Goal: Information Seeking & Learning: Check status

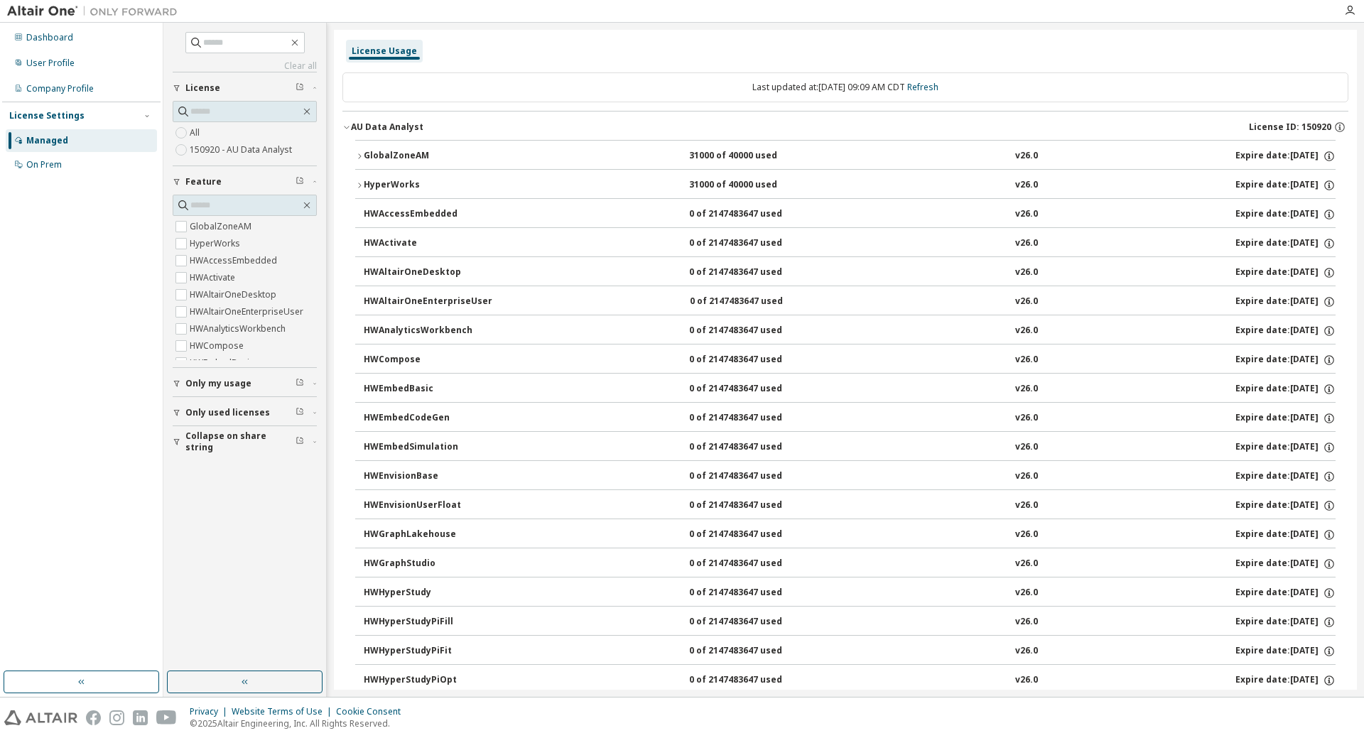
click at [367, 53] on div "License Usage" at bounding box center [384, 50] width 65 height 11
click at [51, 38] on div "Dashboard" at bounding box center [49, 37] width 47 height 11
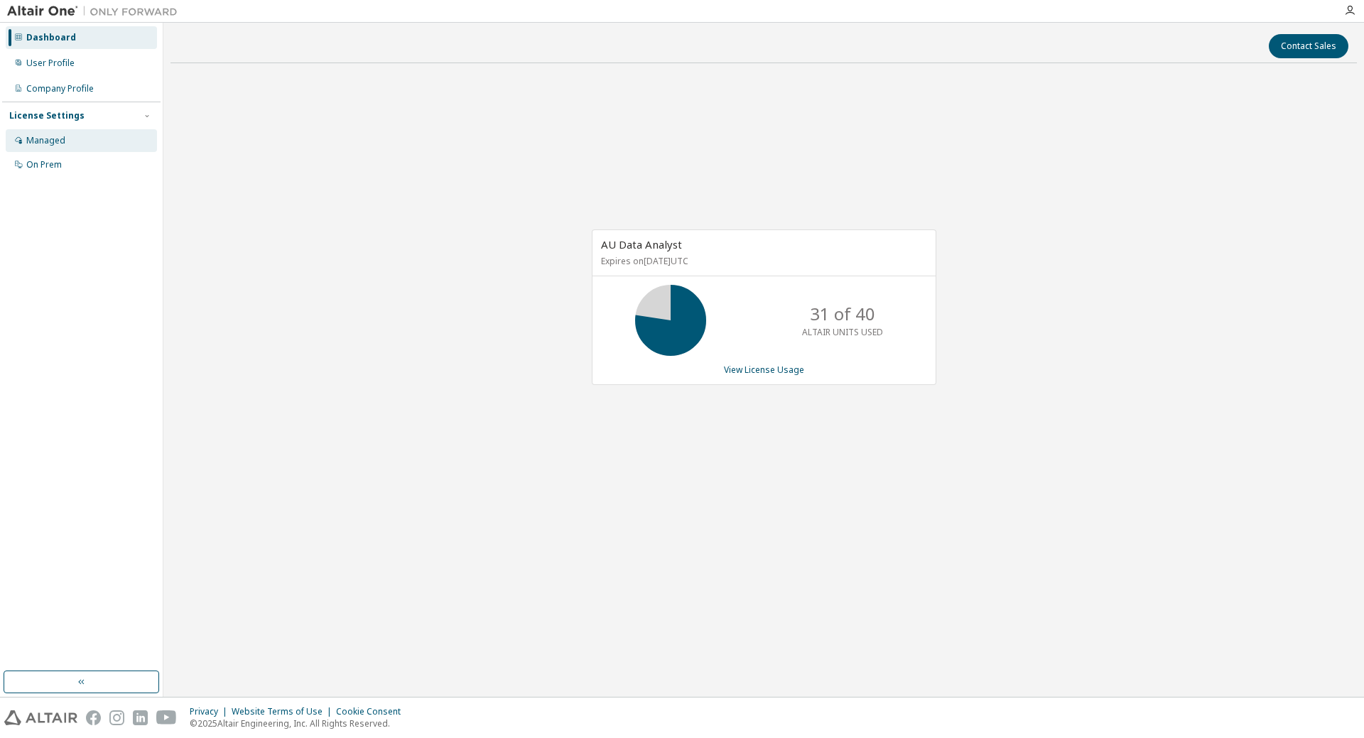
click at [65, 139] on div "Managed" at bounding box center [81, 140] width 151 height 23
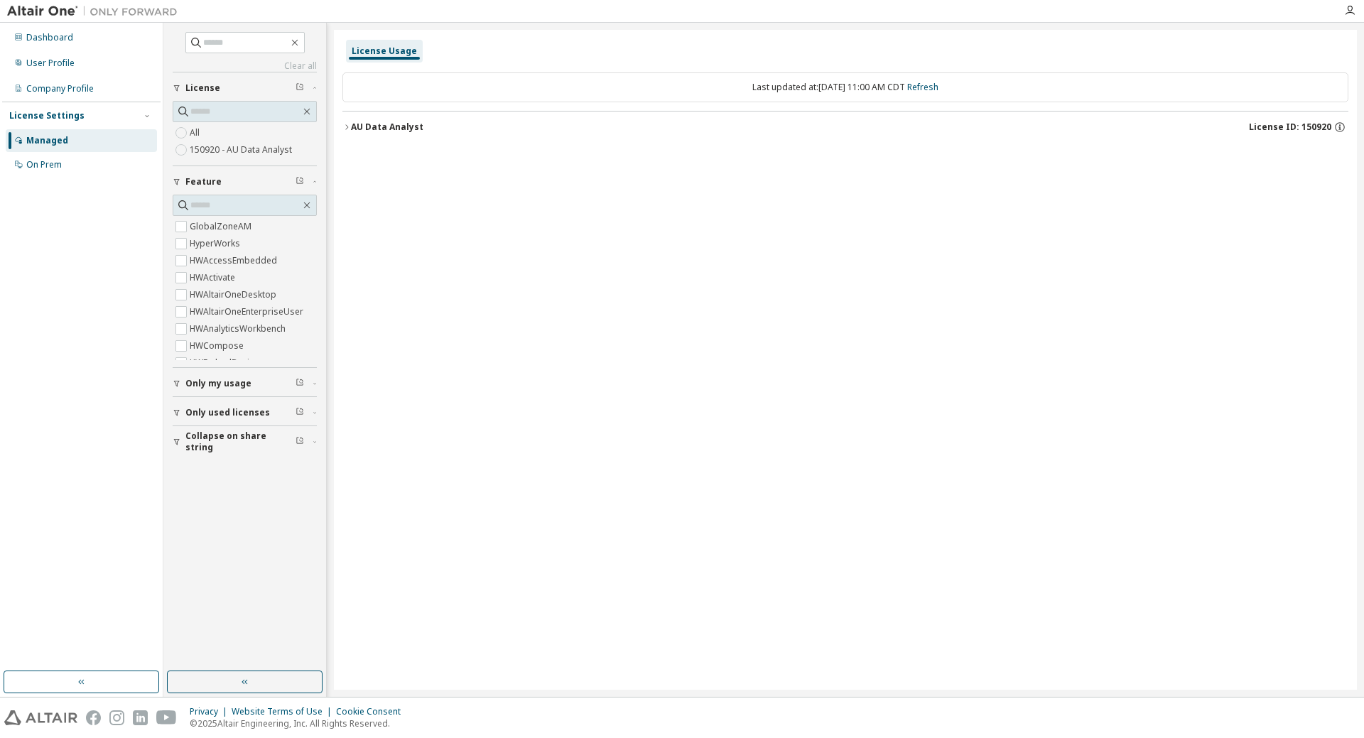
click at [348, 129] on icon "button" at bounding box center [347, 127] width 9 height 9
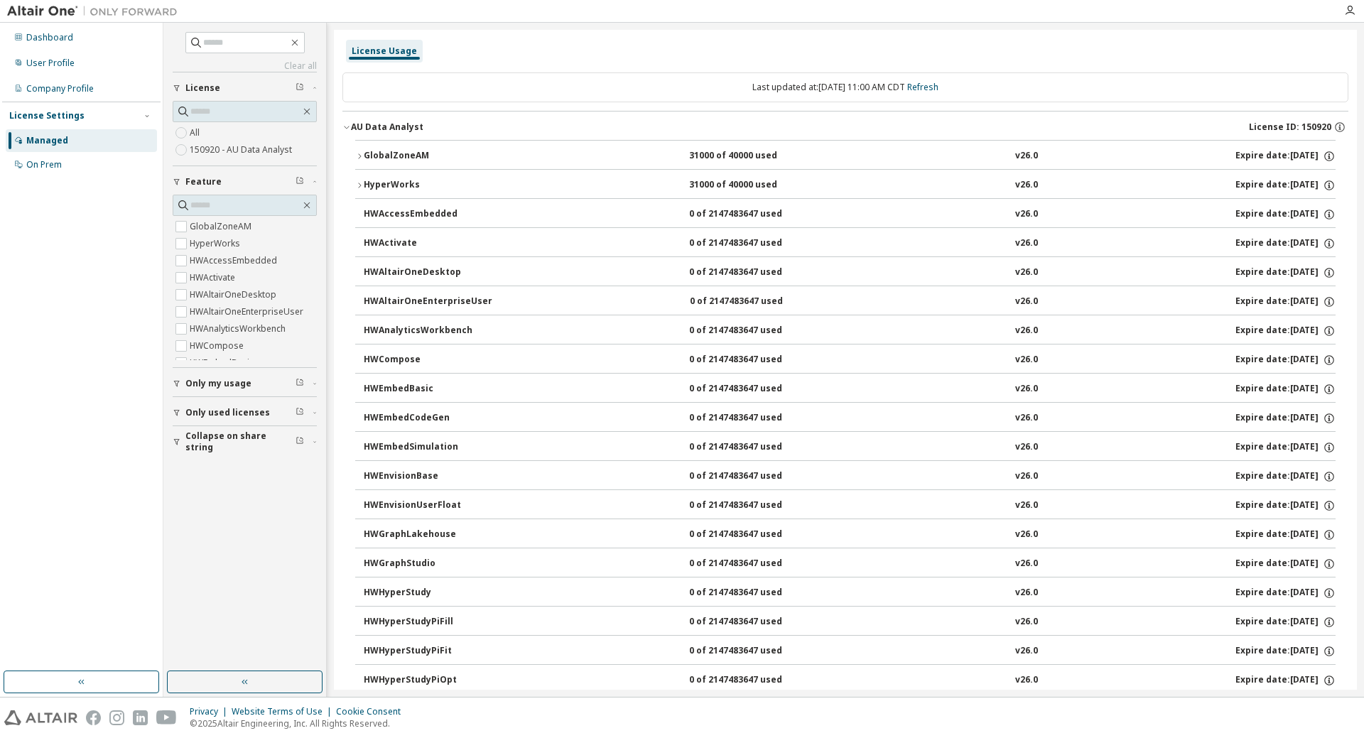
click at [345, 128] on icon "button" at bounding box center [347, 127] width 9 height 9
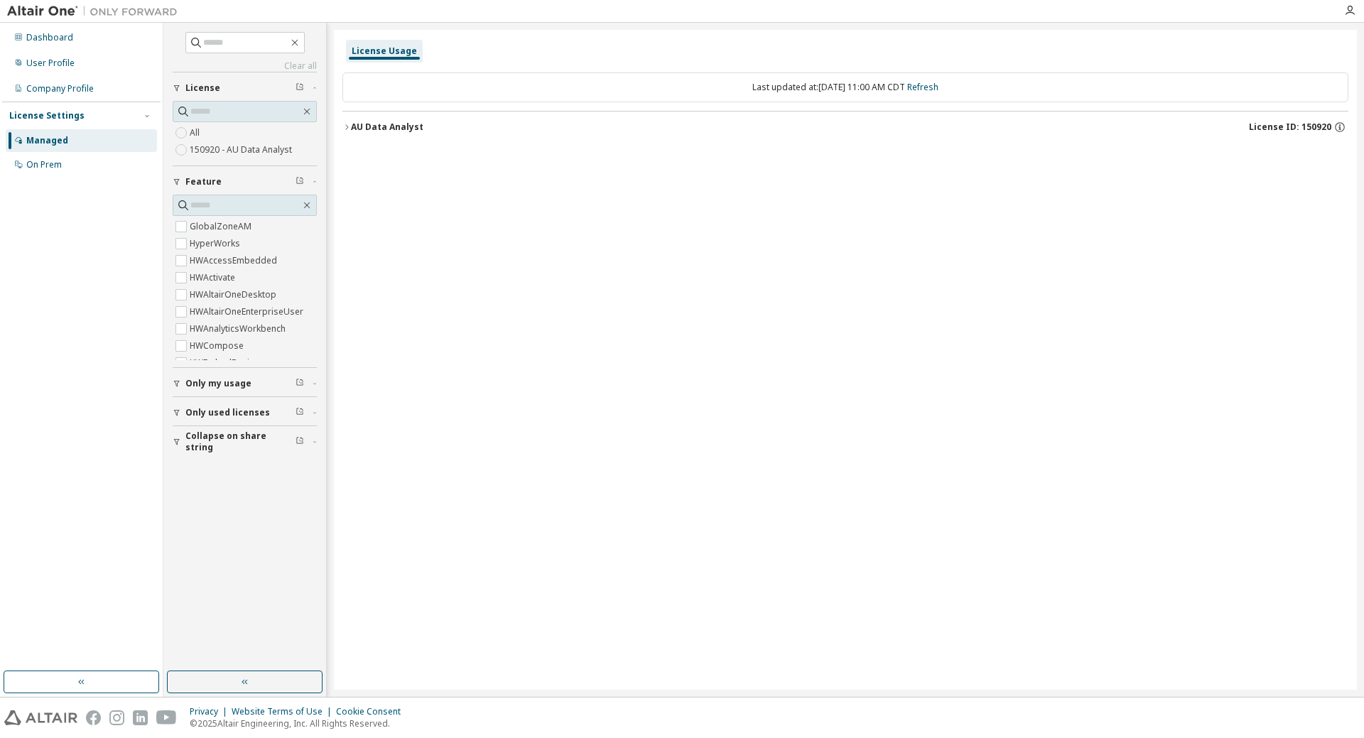
click at [345, 129] on icon "button" at bounding box center [347, 127] width 9 height 9
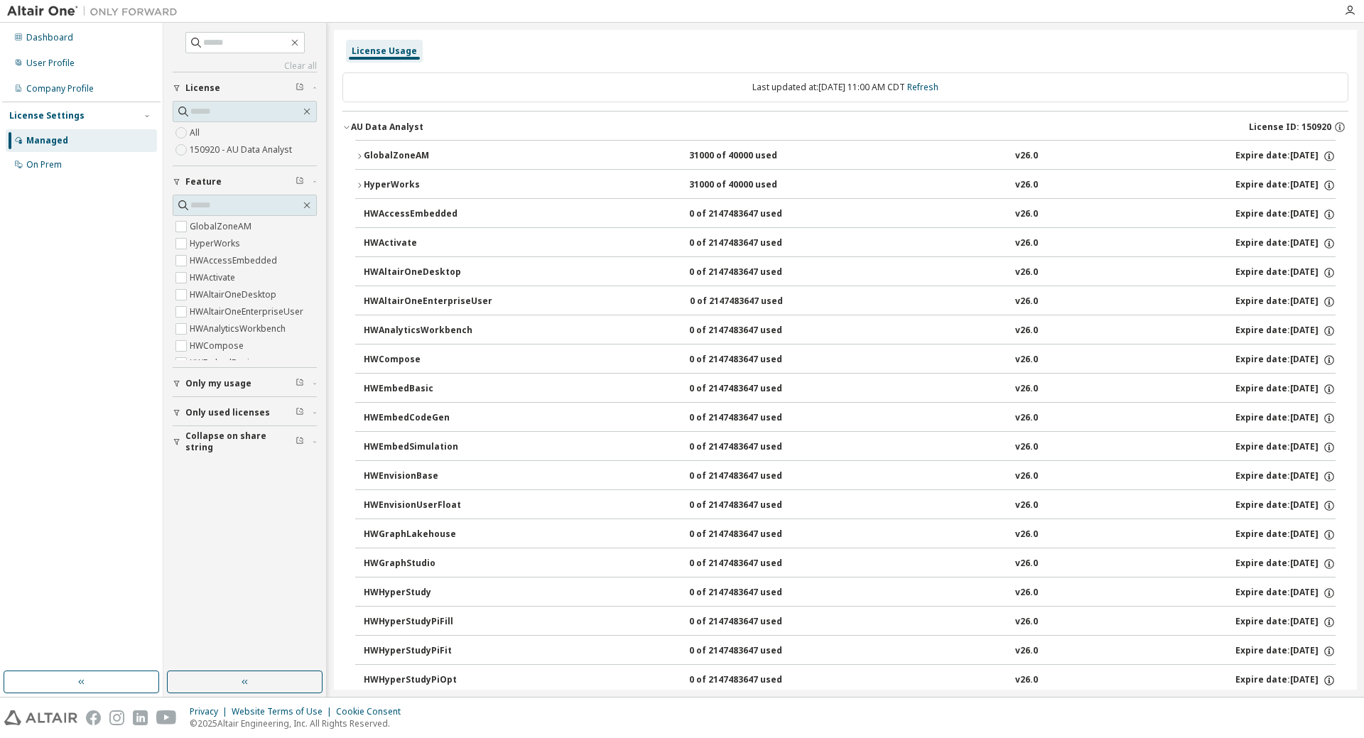
click at [360, 156] on icon "button" at bounding box center [359, 156] width 3 height 5
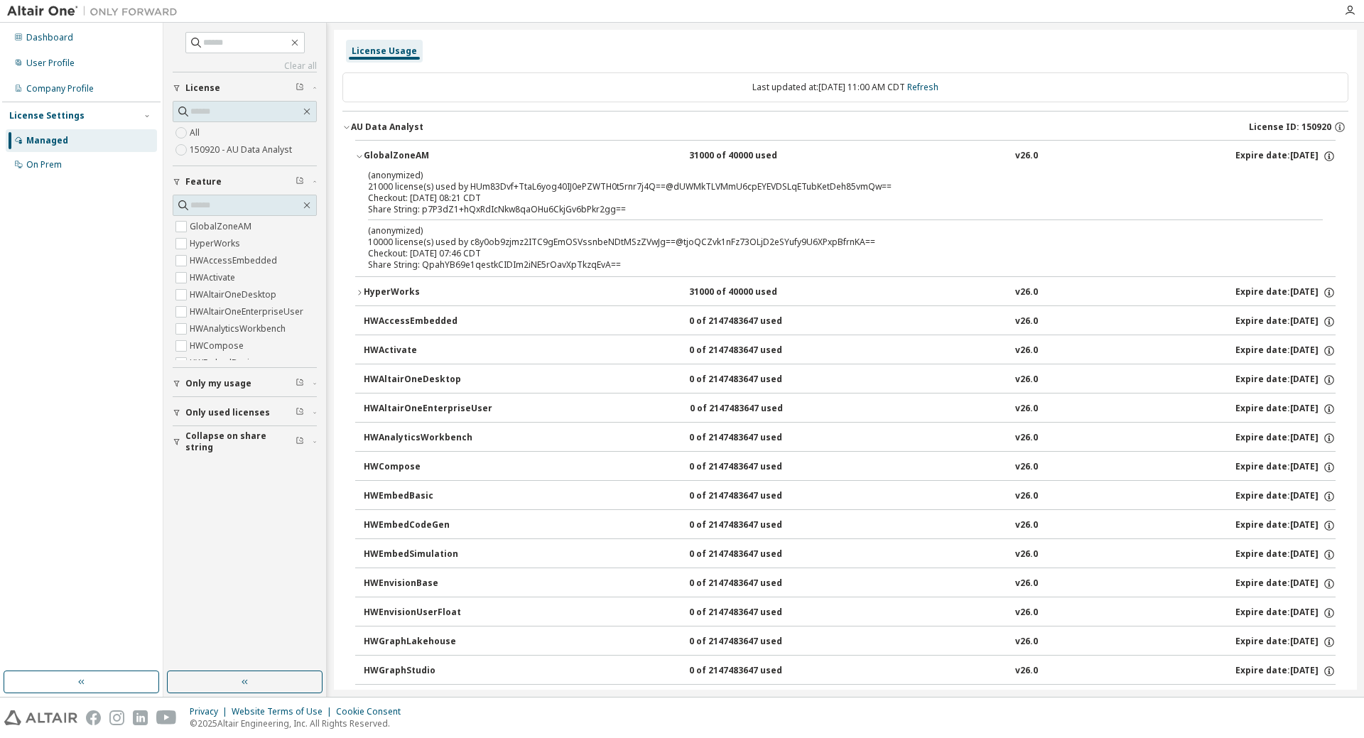
click at [361, 293] on icon "button" at bounding box center [359, 293] width 3 height 5
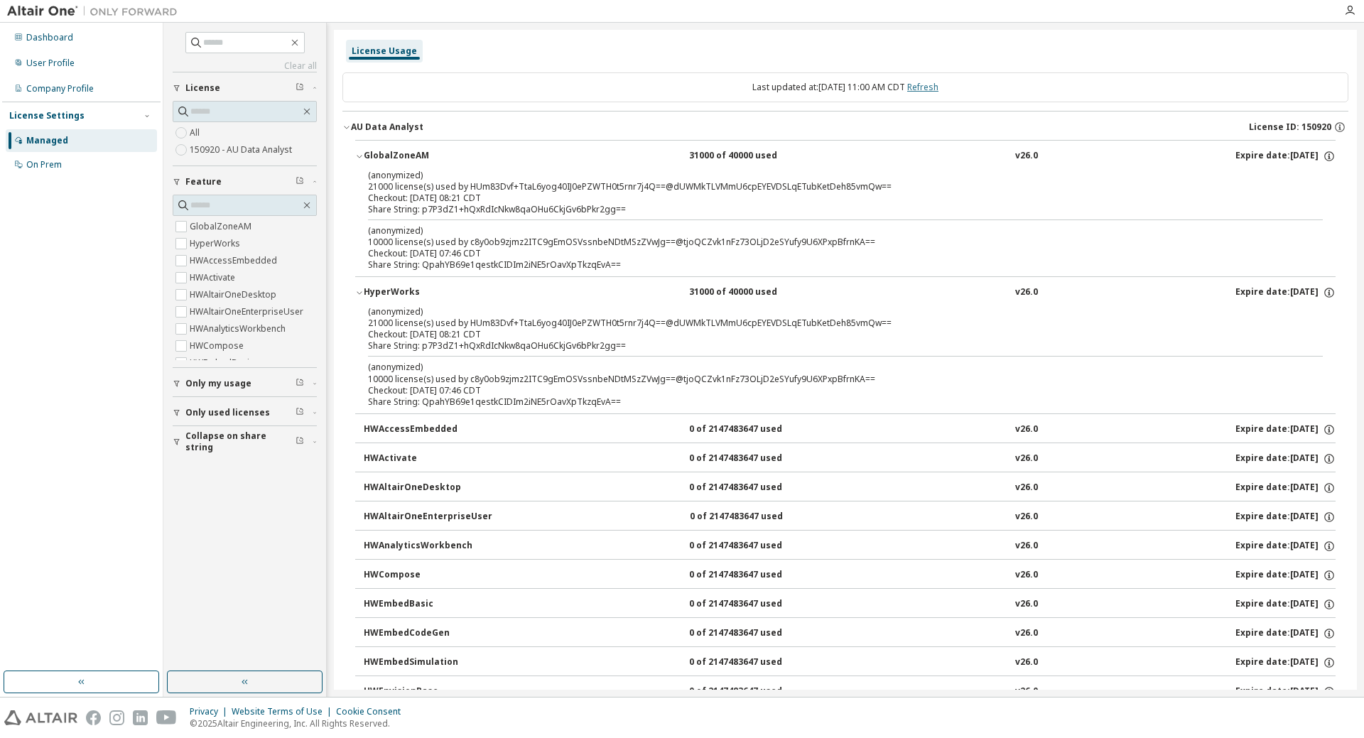
click at [935, 88] on link "Refresh" at bounding box center [923, 87] width 31 height 12
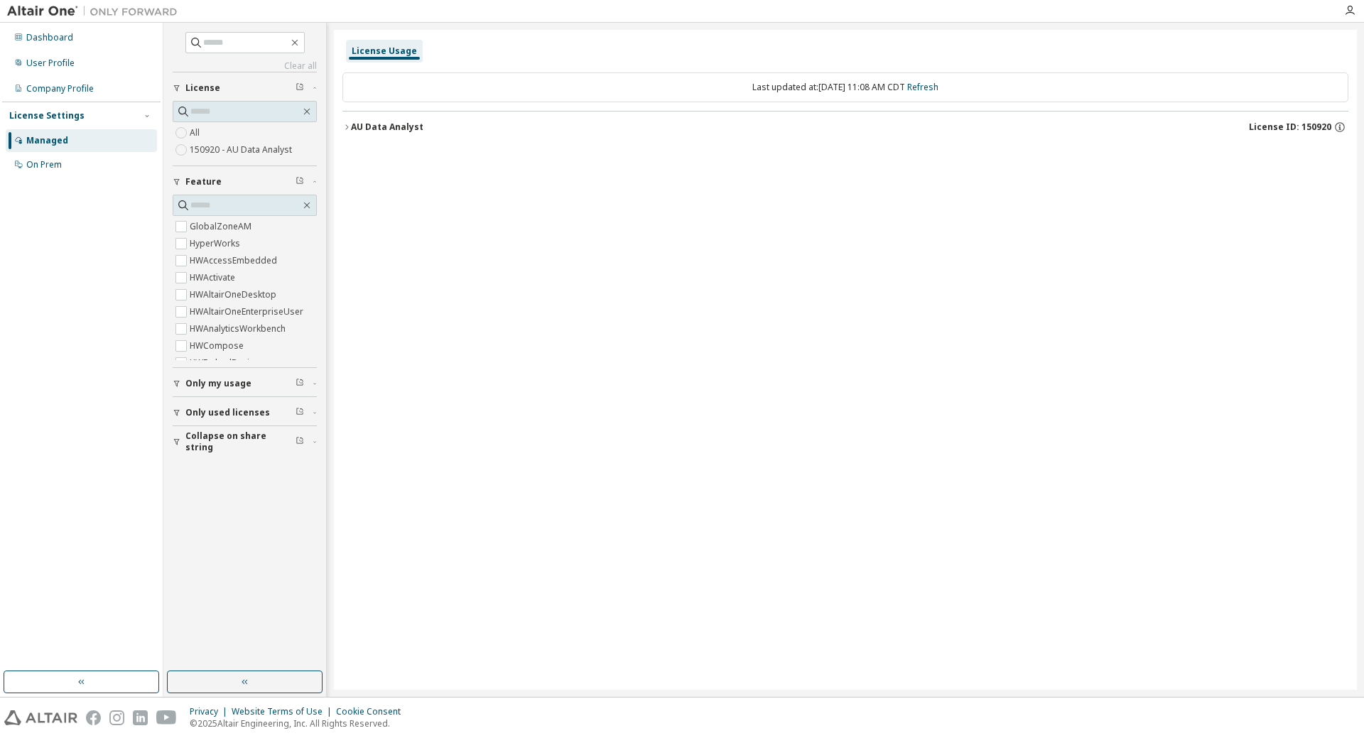
click at [347, 125] on icon "button" at bounding box center [347, 127] width 9 height 9
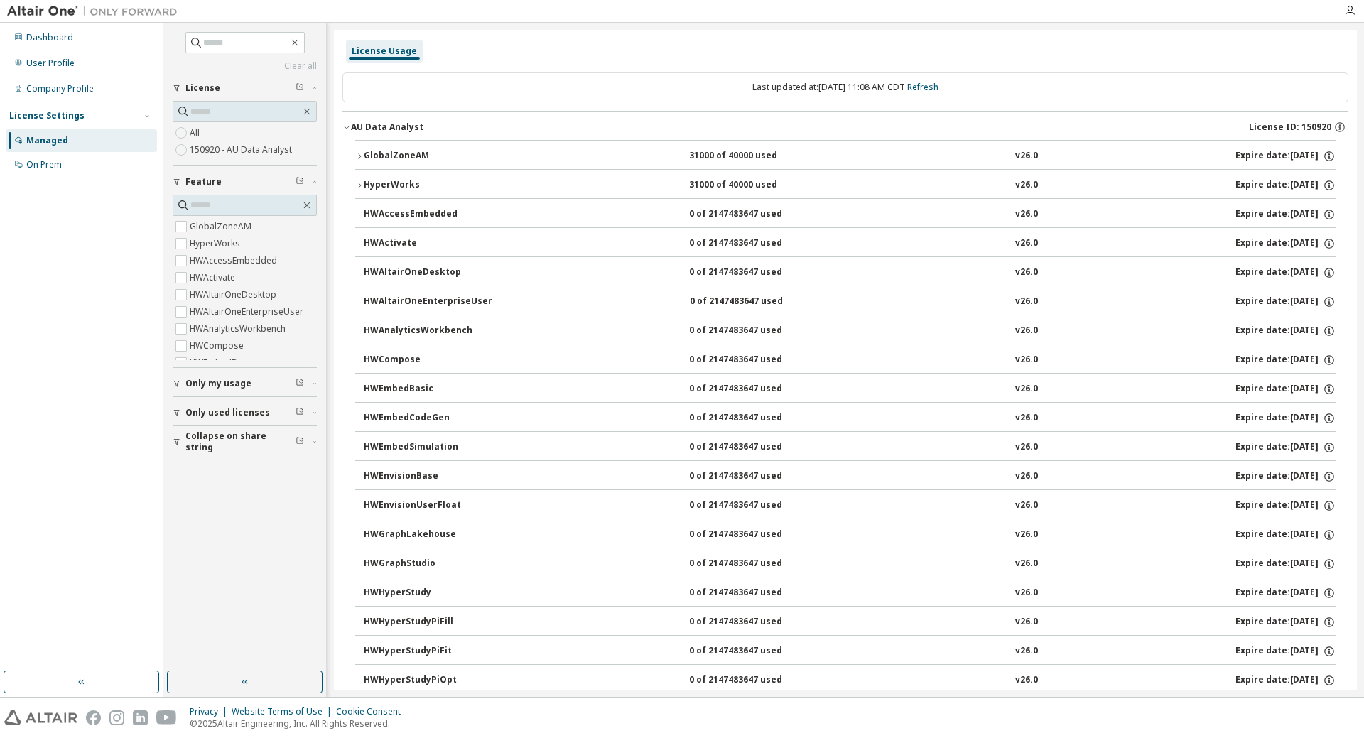
click at [347, 129] on icon "button" at bounding box center [346, 127] width 5 height 3
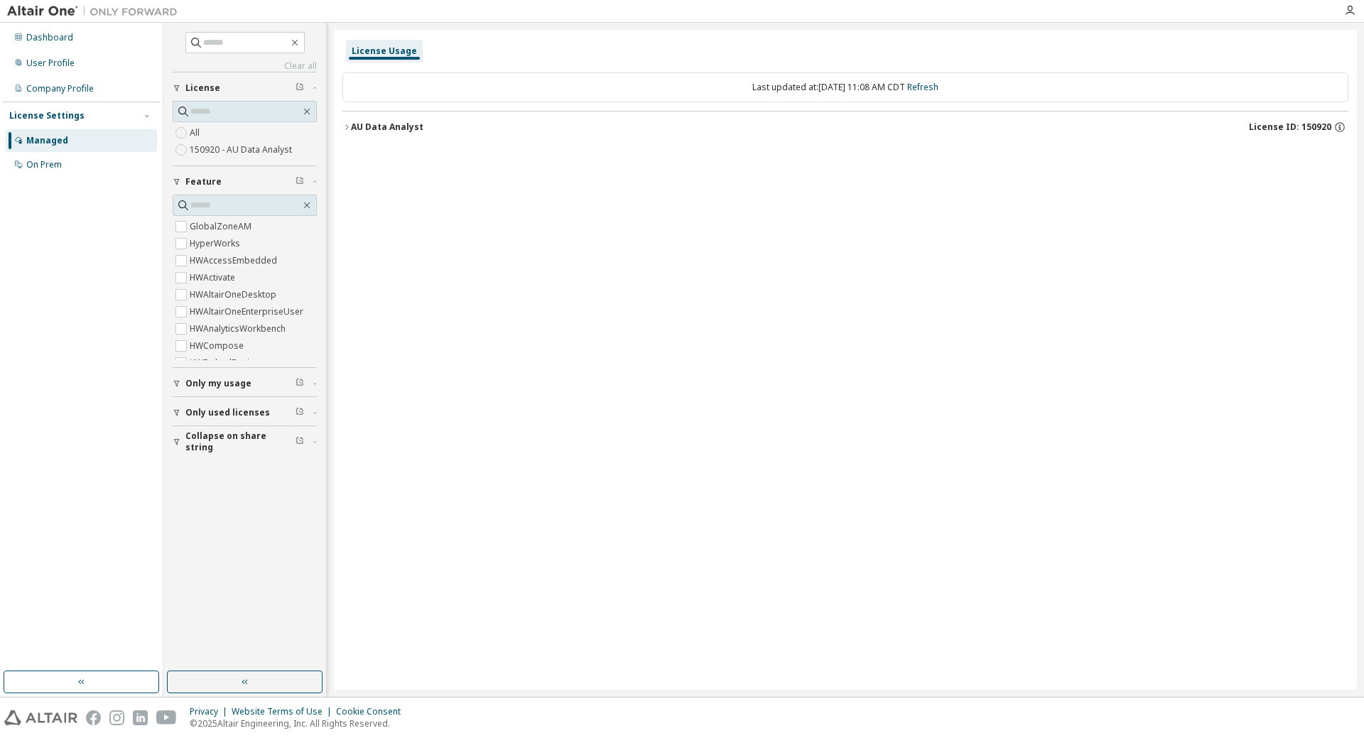
click at [347, 129] on icon "button" at bounding box center [346, 126] width 3 height 5
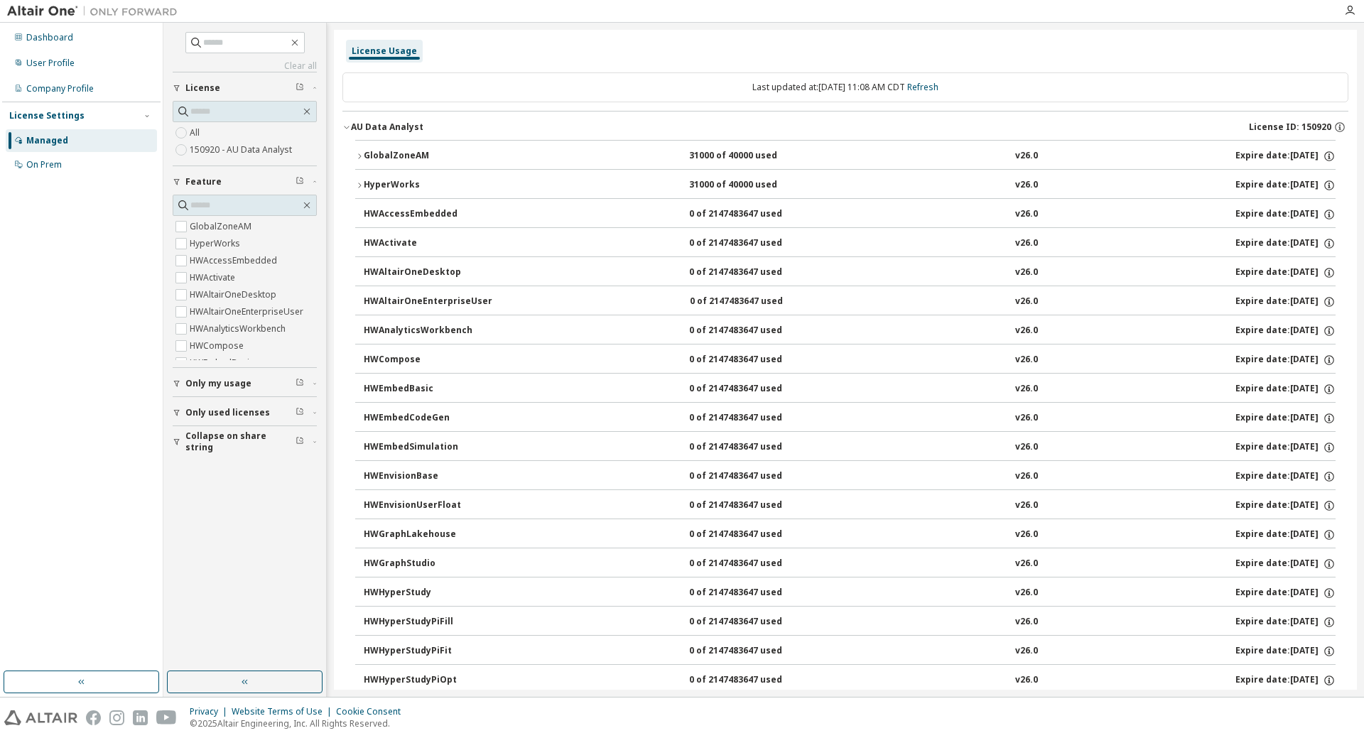
click at [358, 158] on icon "button" at bounding box center [359, 156] width 9 height 9
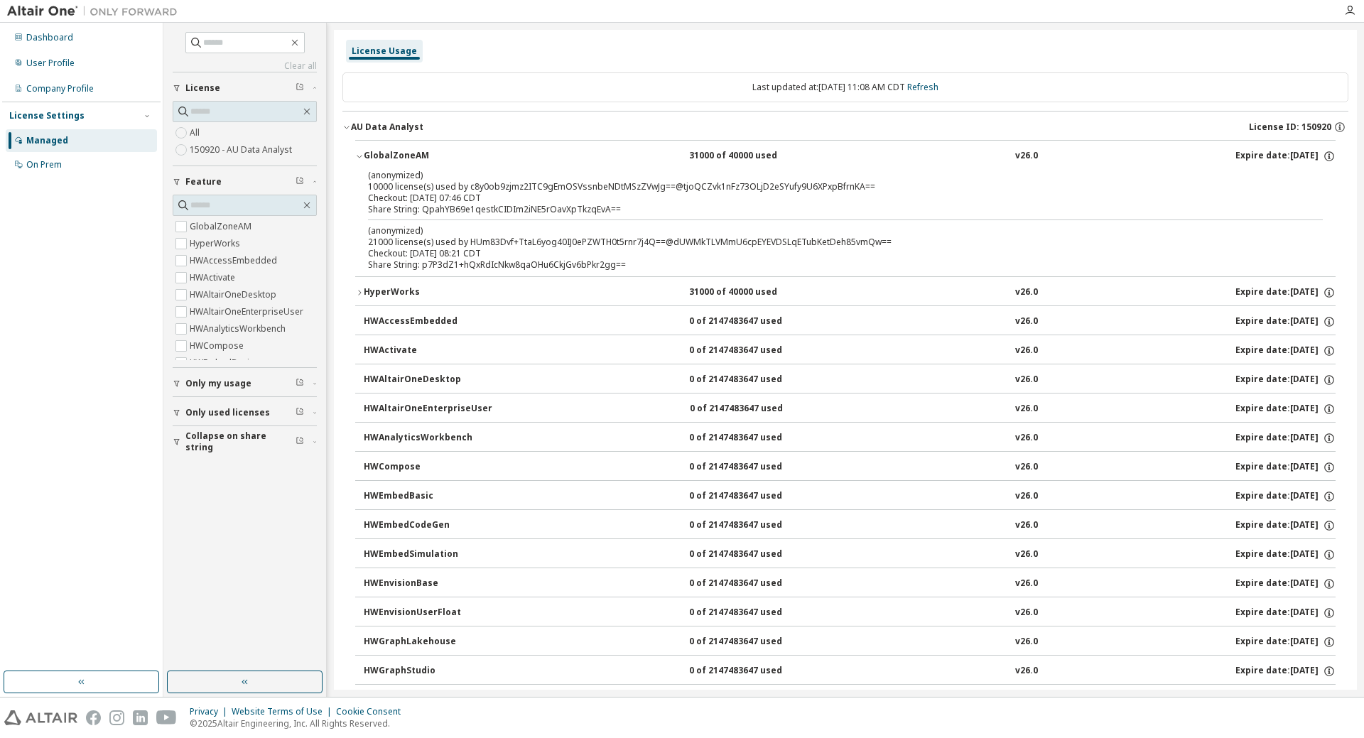
click at [362, 293] on icon "button" at bounding box center [359, 293] width 9 height 9
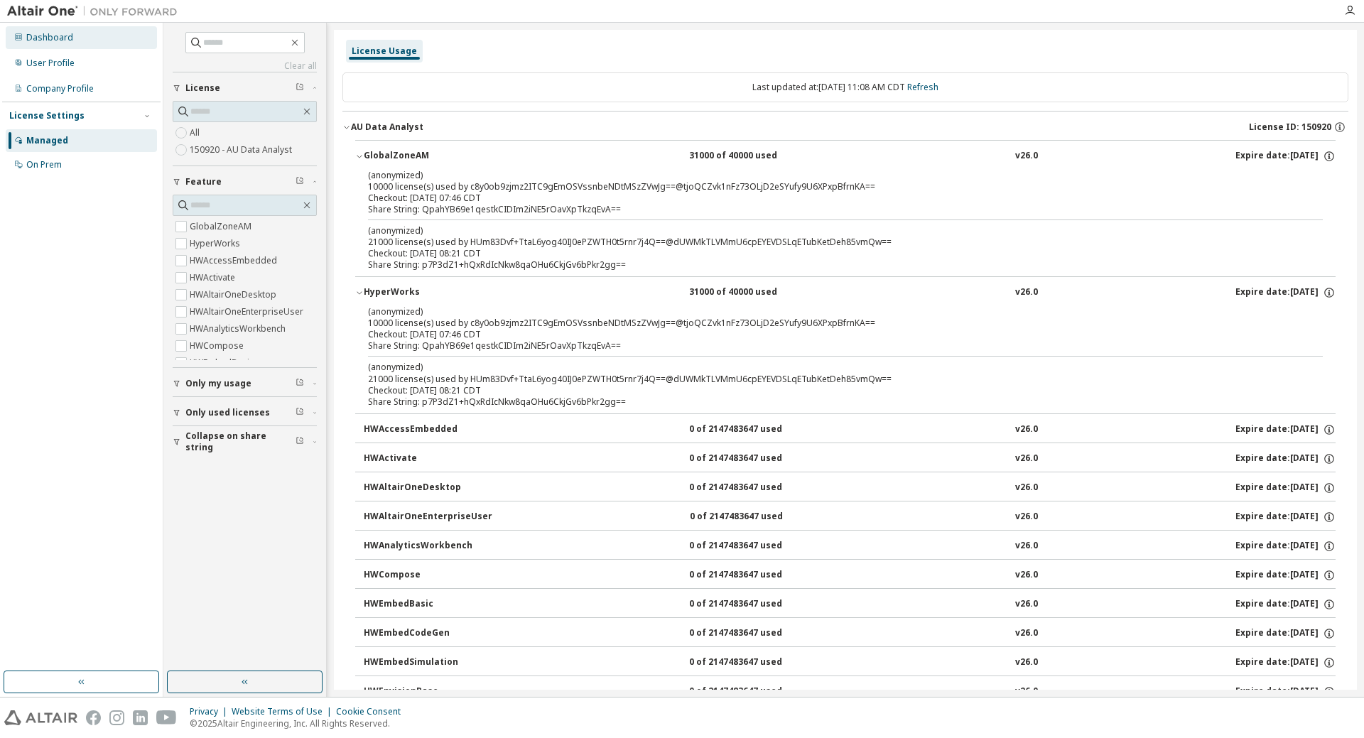
click at [49, 41] on div "Dashboard" at bounding box center [49, 37] width 47 height 11
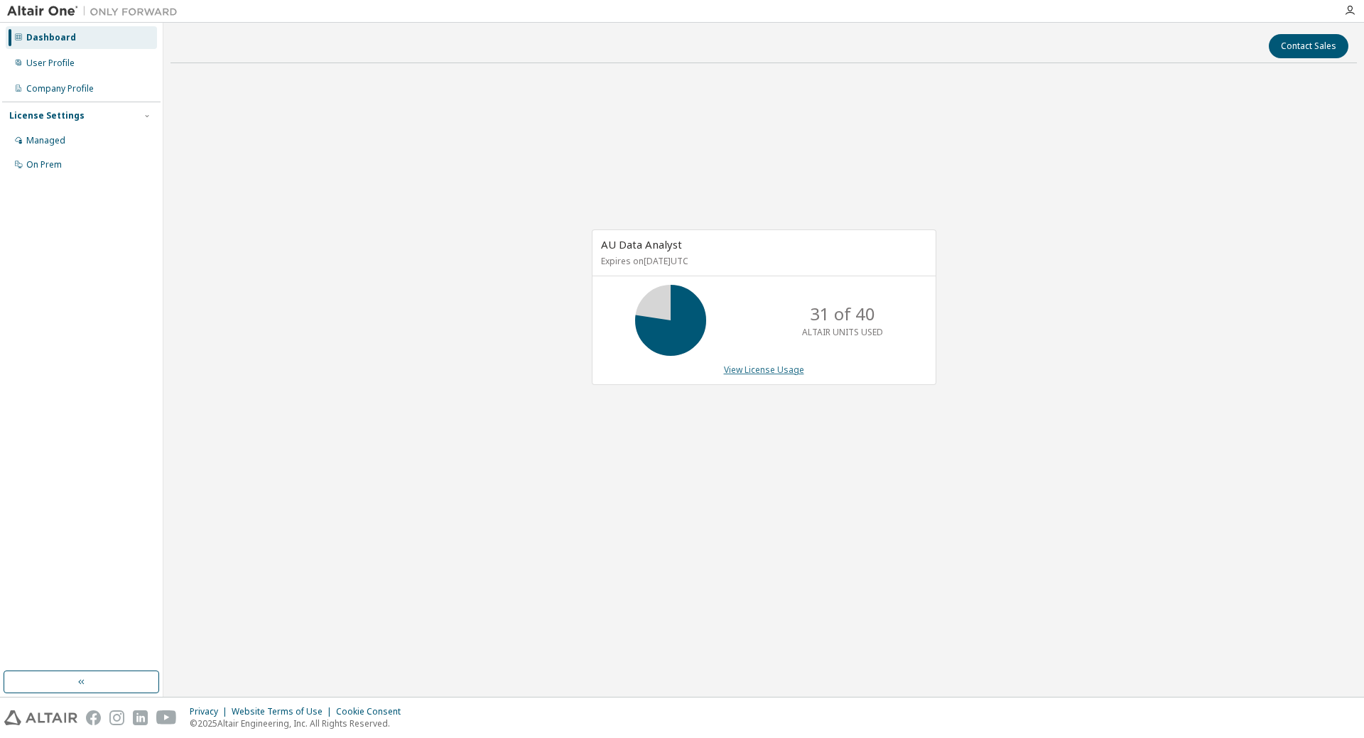
click at [759, 374] on link "View License Usage" at bounding box center [764, 370] width 80 height 12
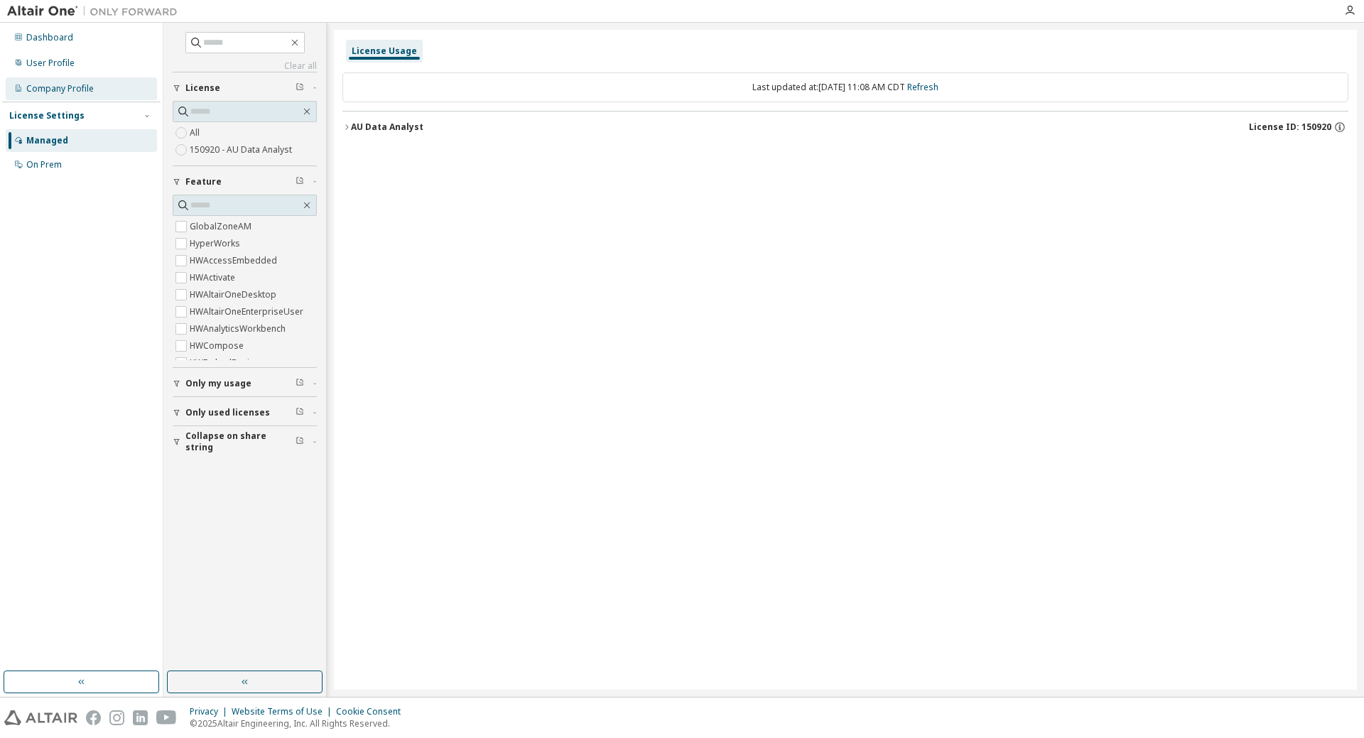
click at [39, 85] on div "Company Profile" at bounding box center [60, 88] width 68 height 11
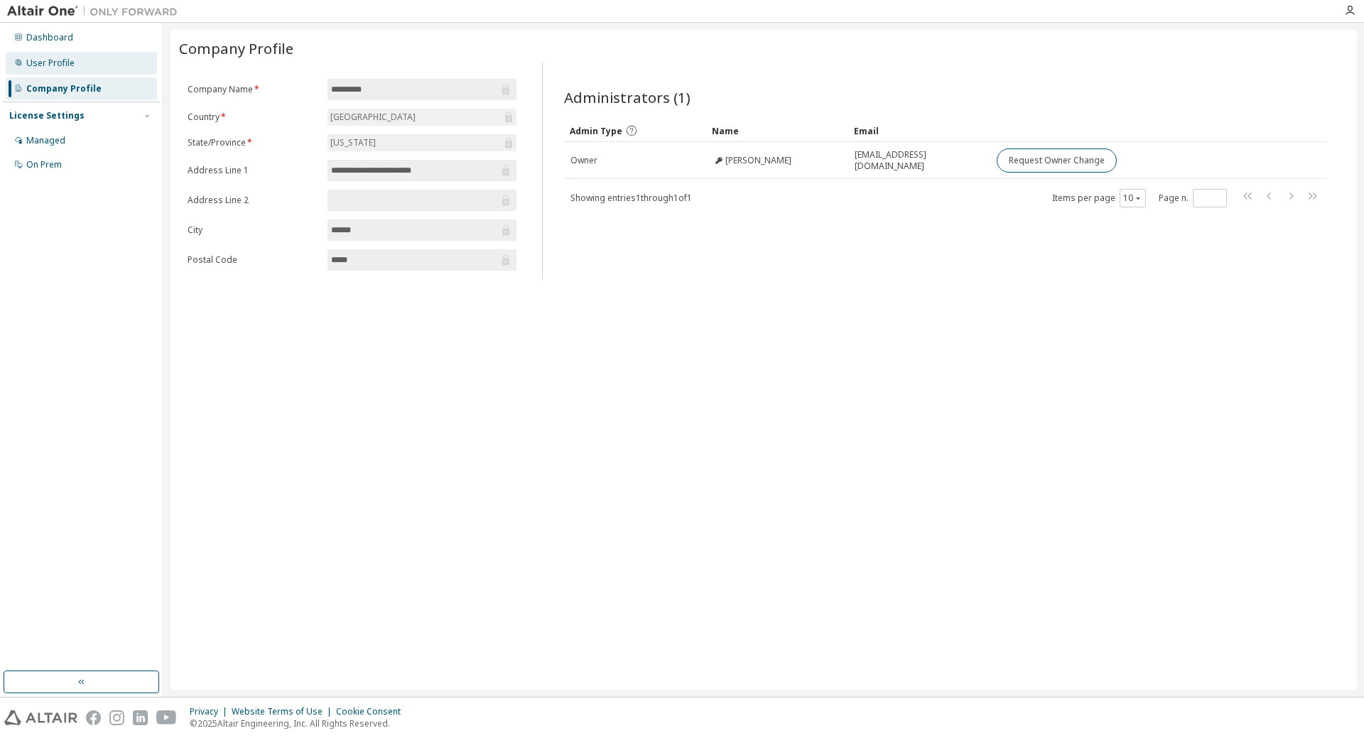
click at [45, 67] on div "User Profile" at bounding box center [50, 63] width 48 height 11
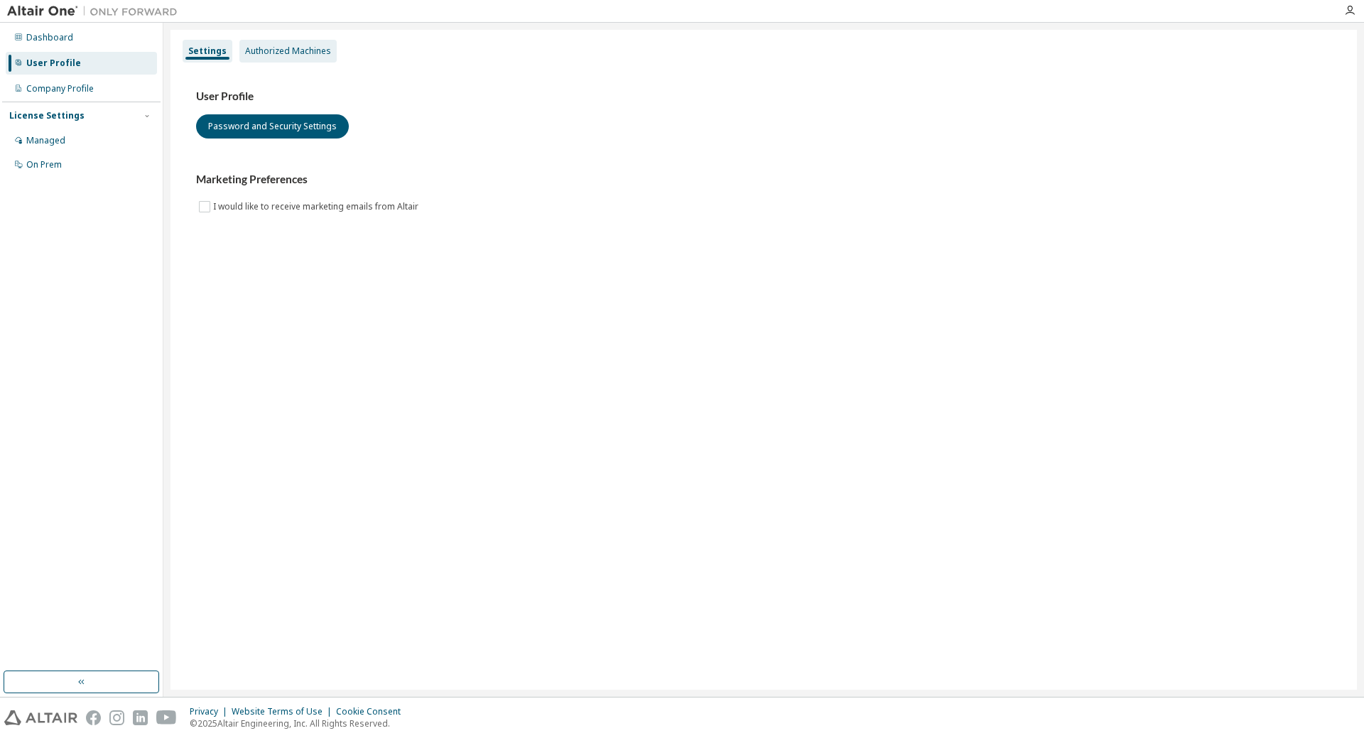
click at [290, 57] on div "Authorized Machines" at bounding box center [288, 50] width 86 height 11
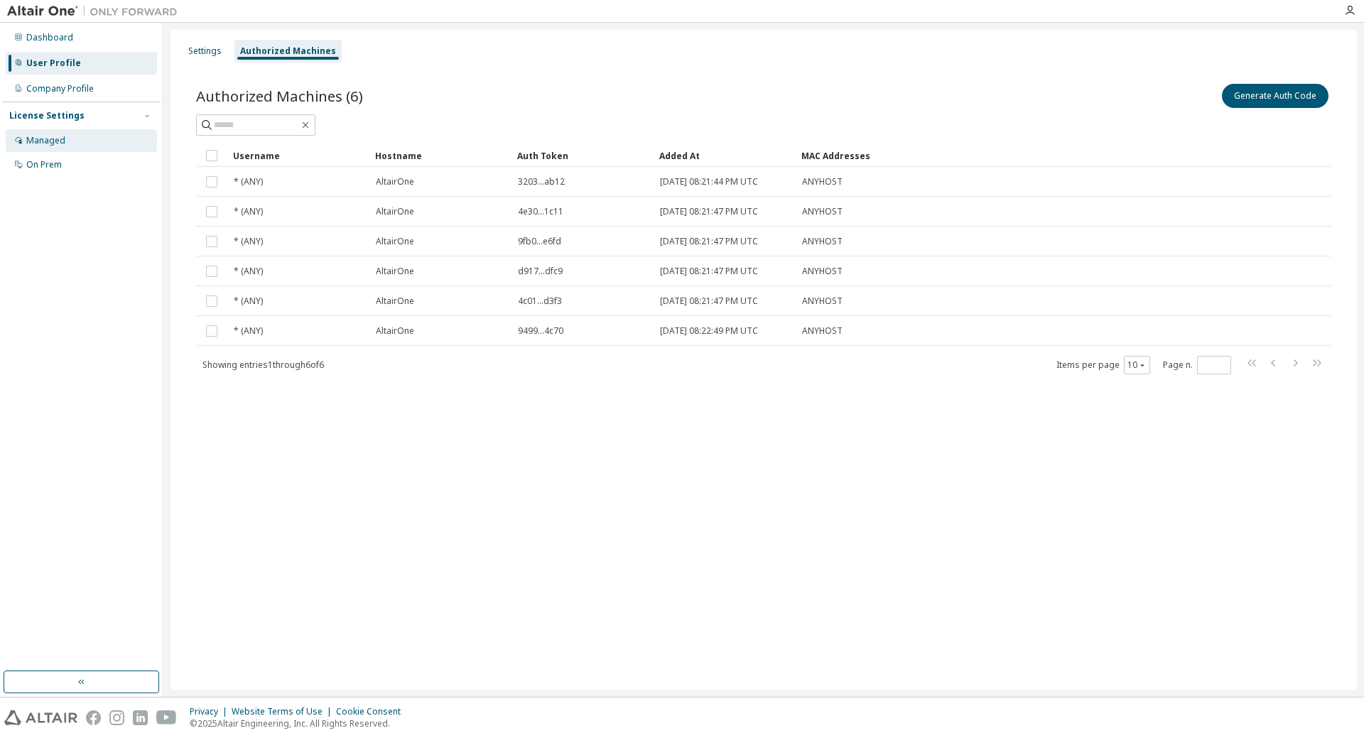
click at [46, 136] on div "Managed" at bounding box center [45, 140] width 39 height 11
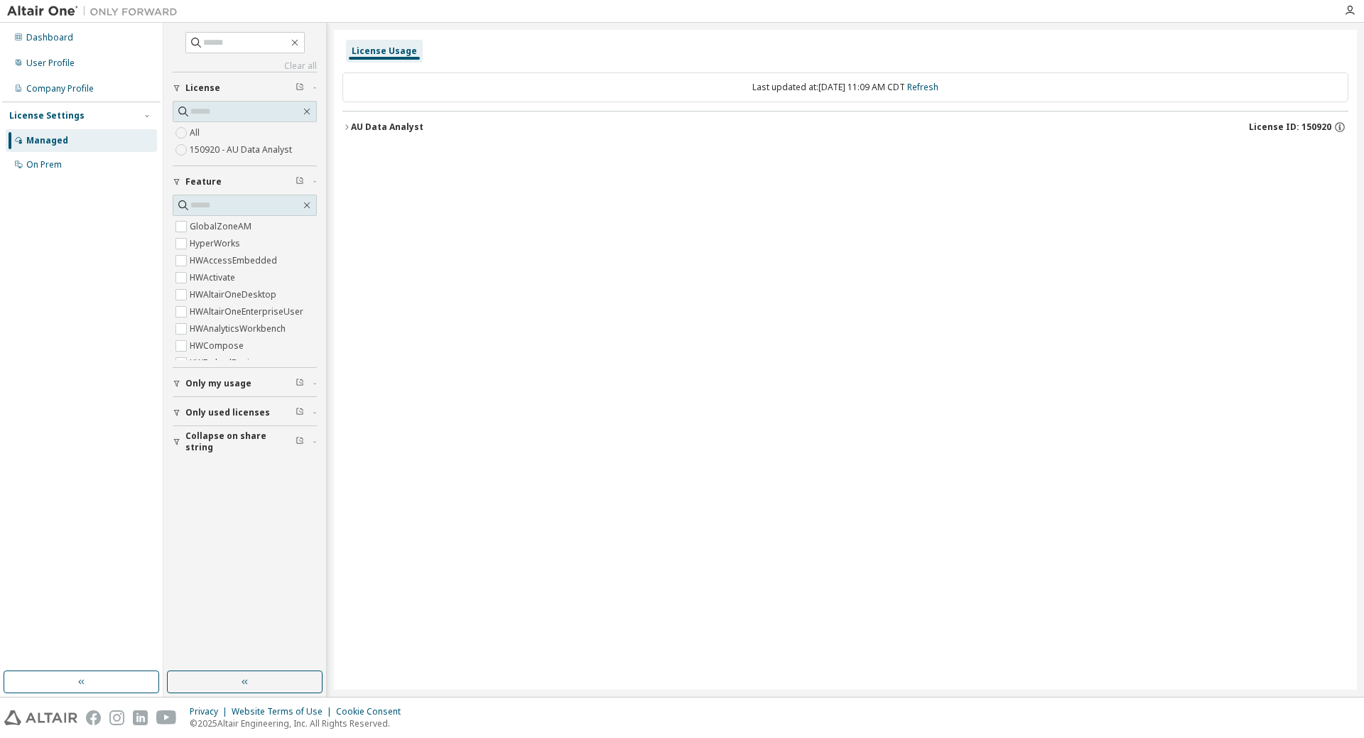
click at [347, 129] on icon "button" at bounding box center [346, 126] width 3 height 5
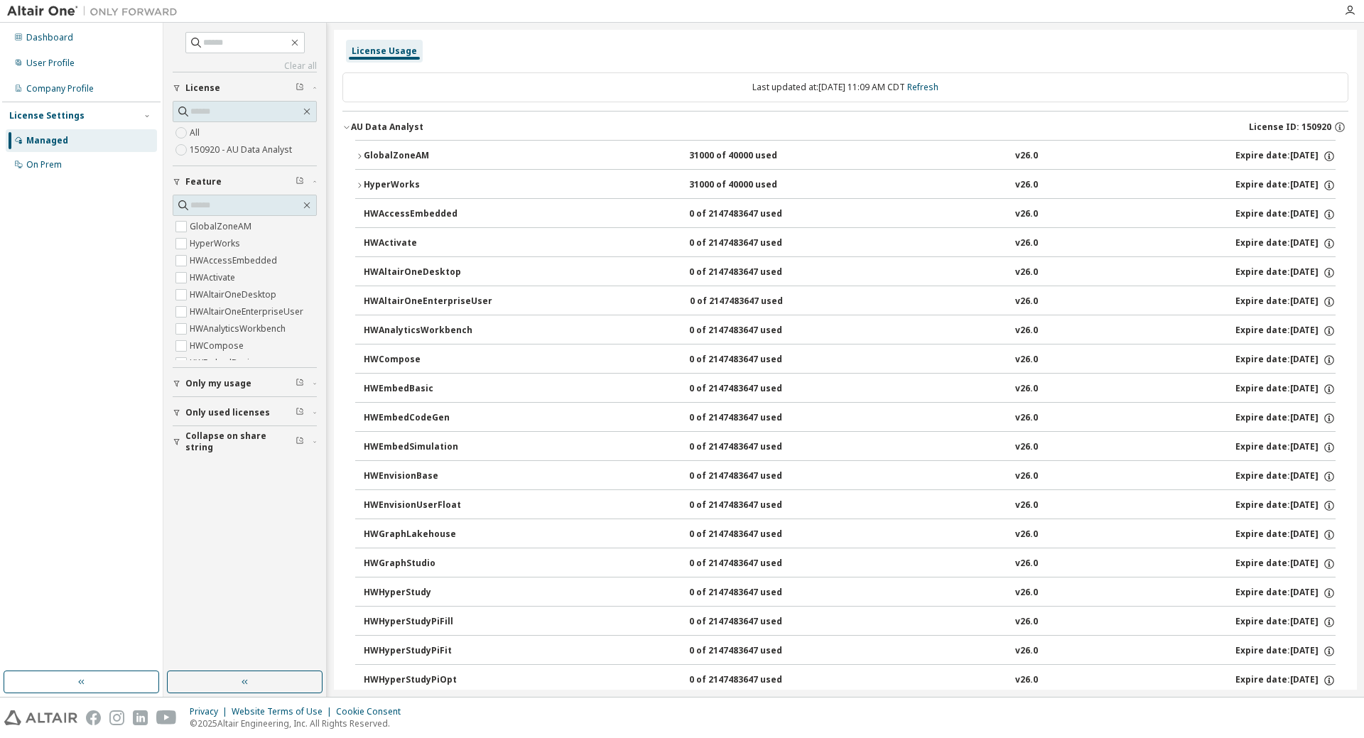
click at [357, 156] on icon "button" at bounding box center [359, 156] width 9 height 9
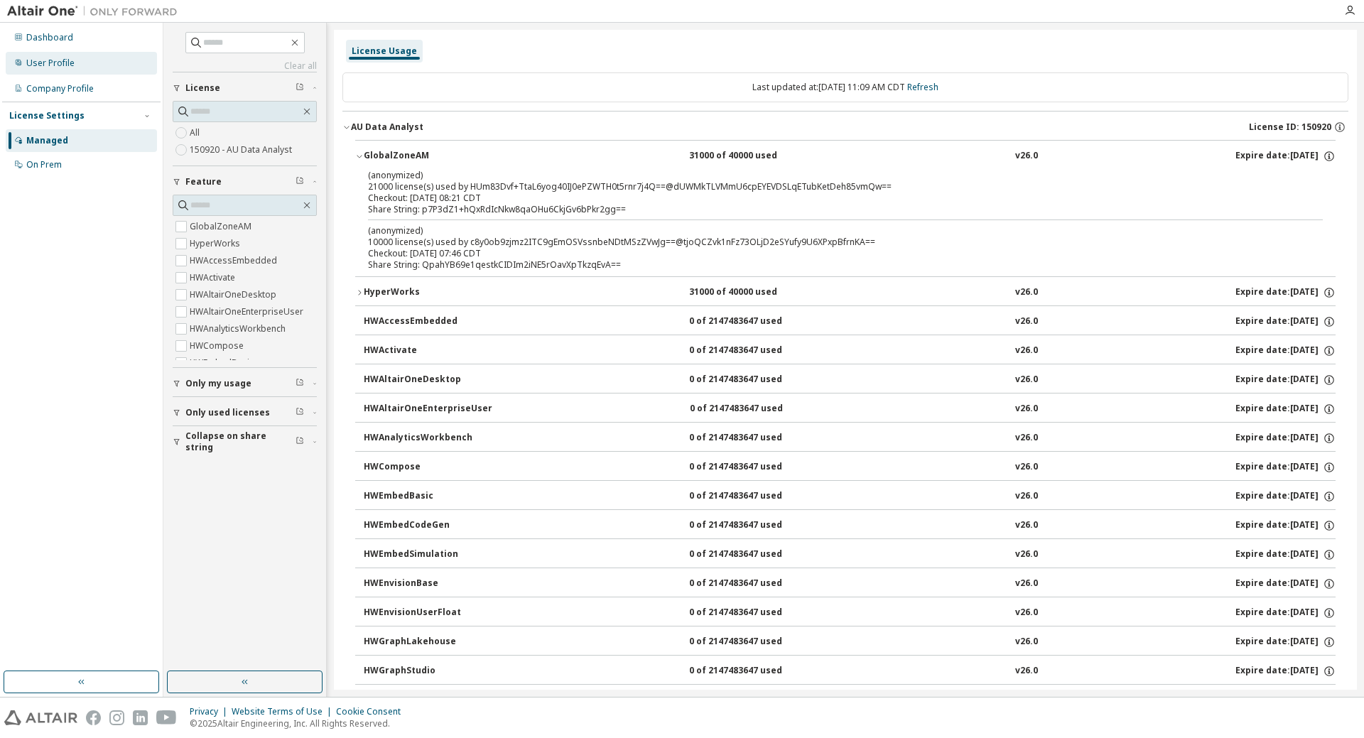
click at [50, 68] on div "User Profile" at bounding box center [50, 63] width 48 height 11
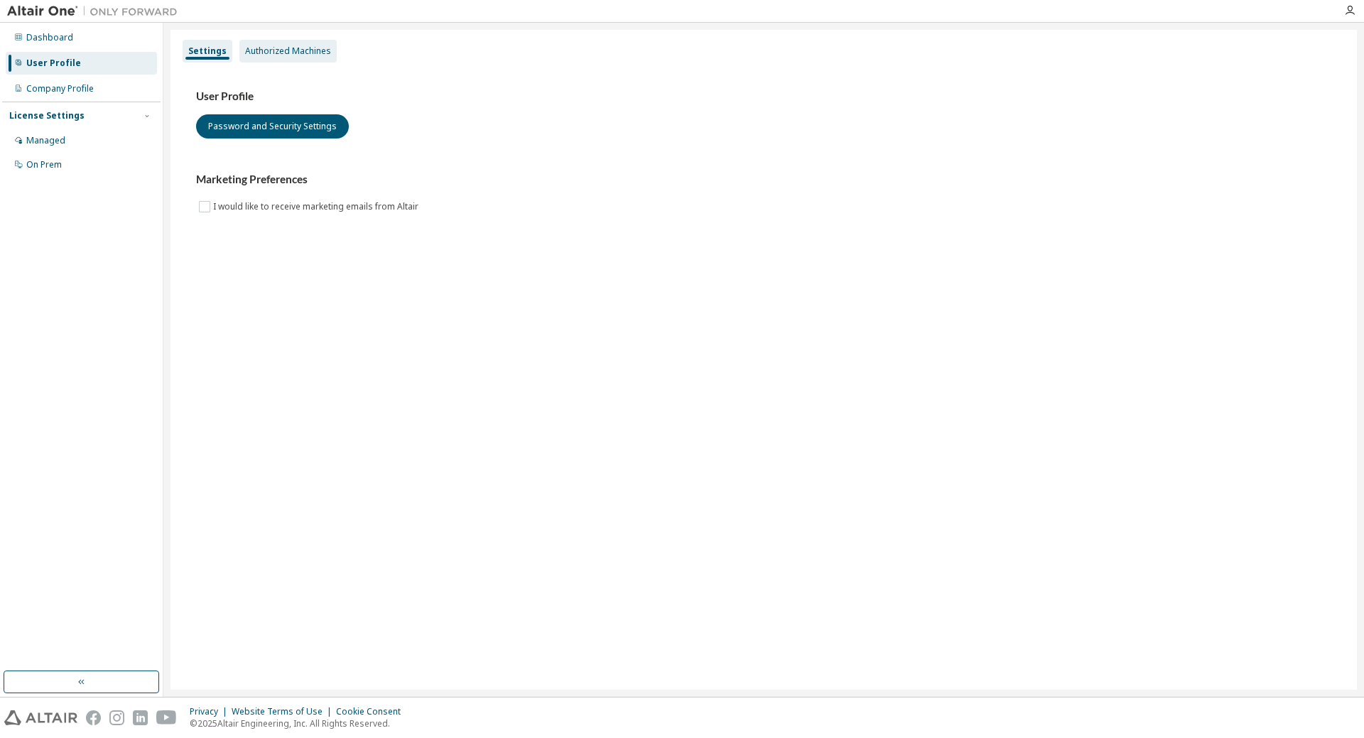
click at [279, 53] on div "Authorized Machines" at bounding box center [288, 50] width 86 height 11
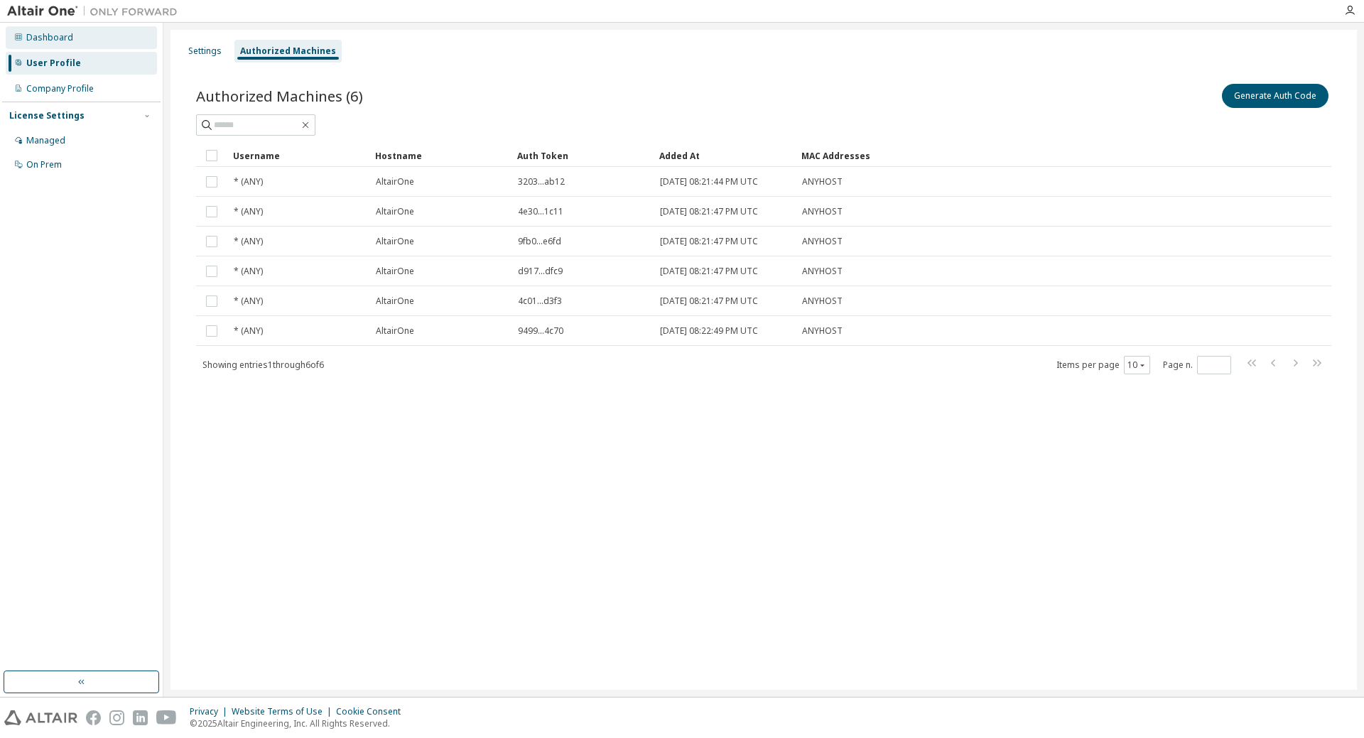
click at [41, 38] on div "Dashboard" at bounding box center [49, 37] width 47 height 11
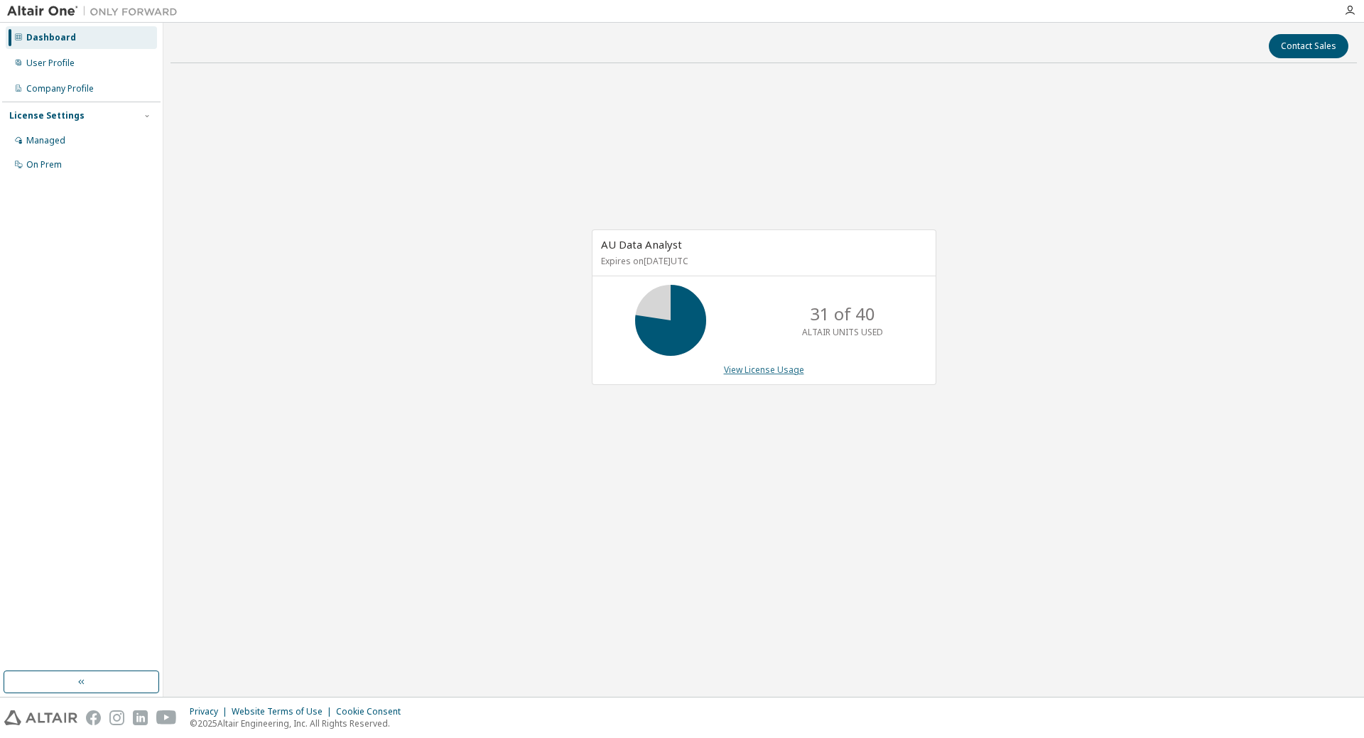
click at [743, 368] on link "View License Usage" at bounding box center [764, 370] width 80 height 12
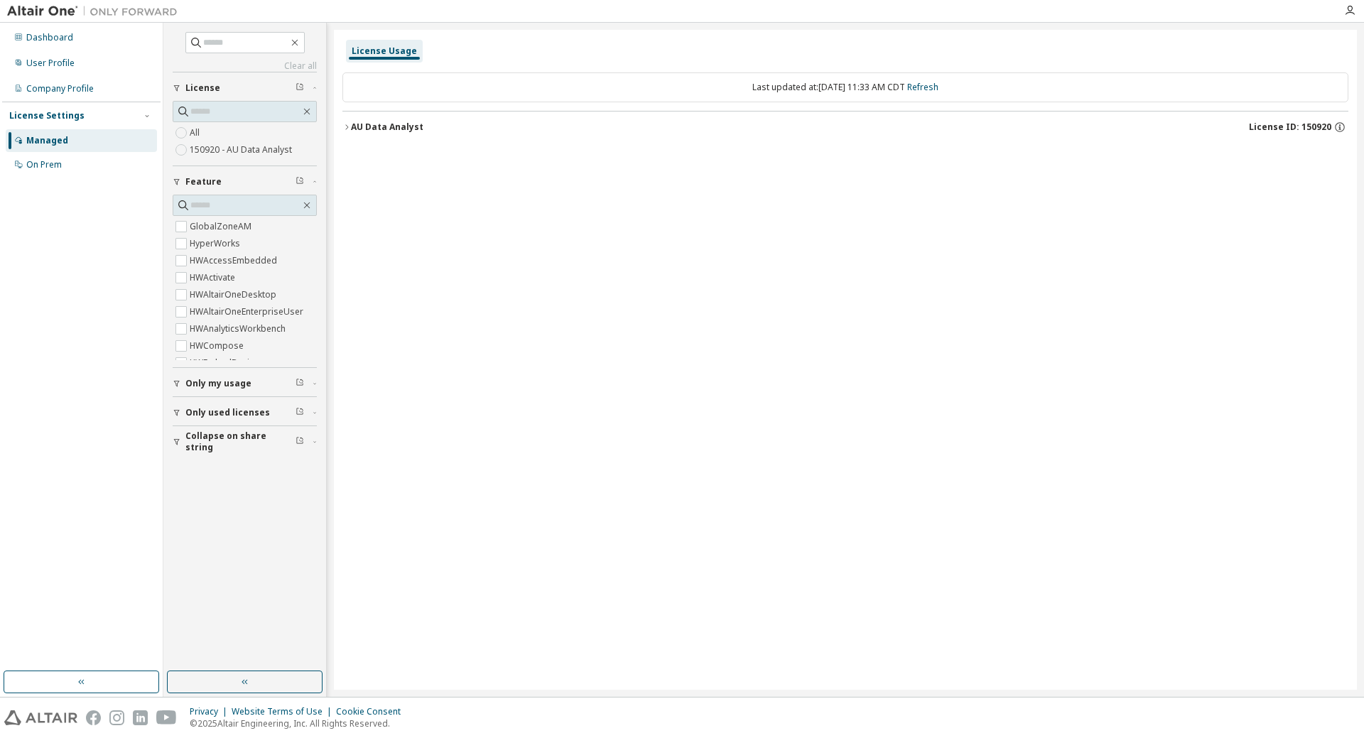
click at [346, 126] on icon "button" at bounding box center [347, 127] width 9 height 9
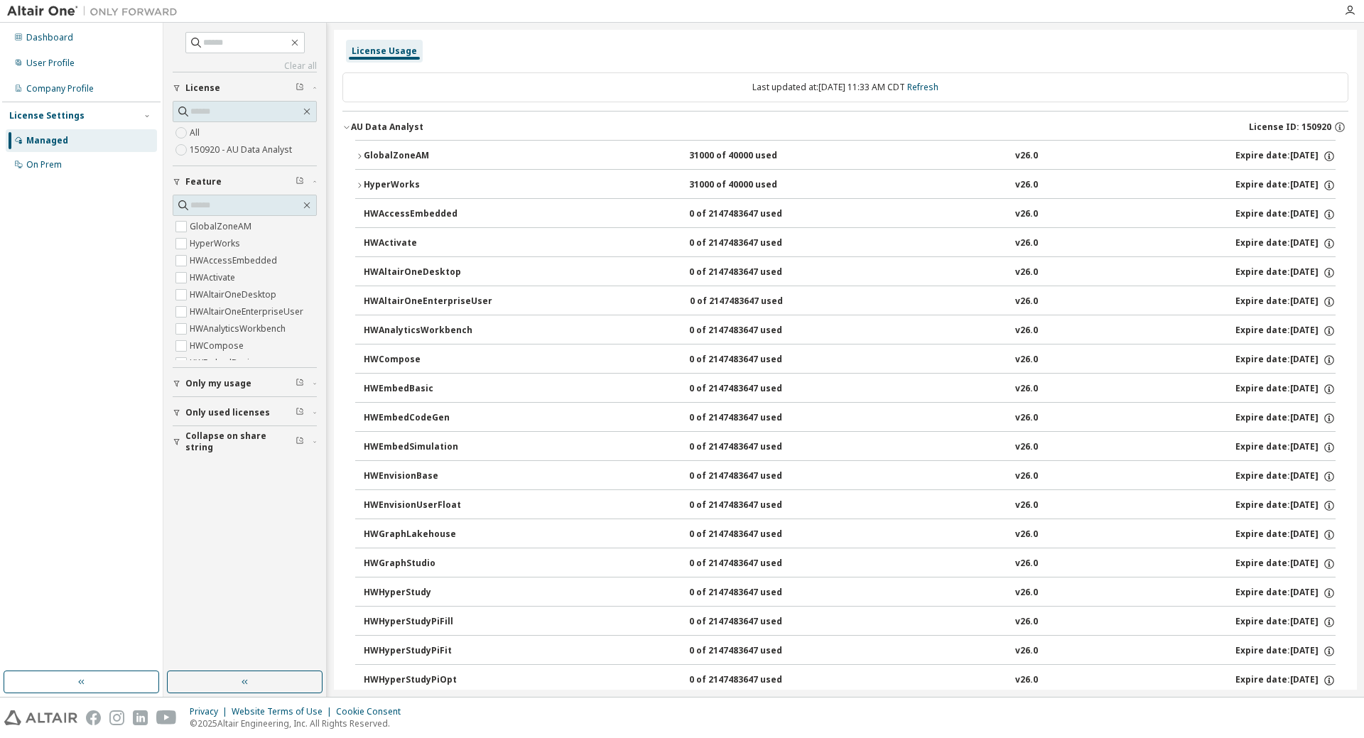
click at [360, 152] on icon "button" at bounding box center [359, 156] width 9 height 9
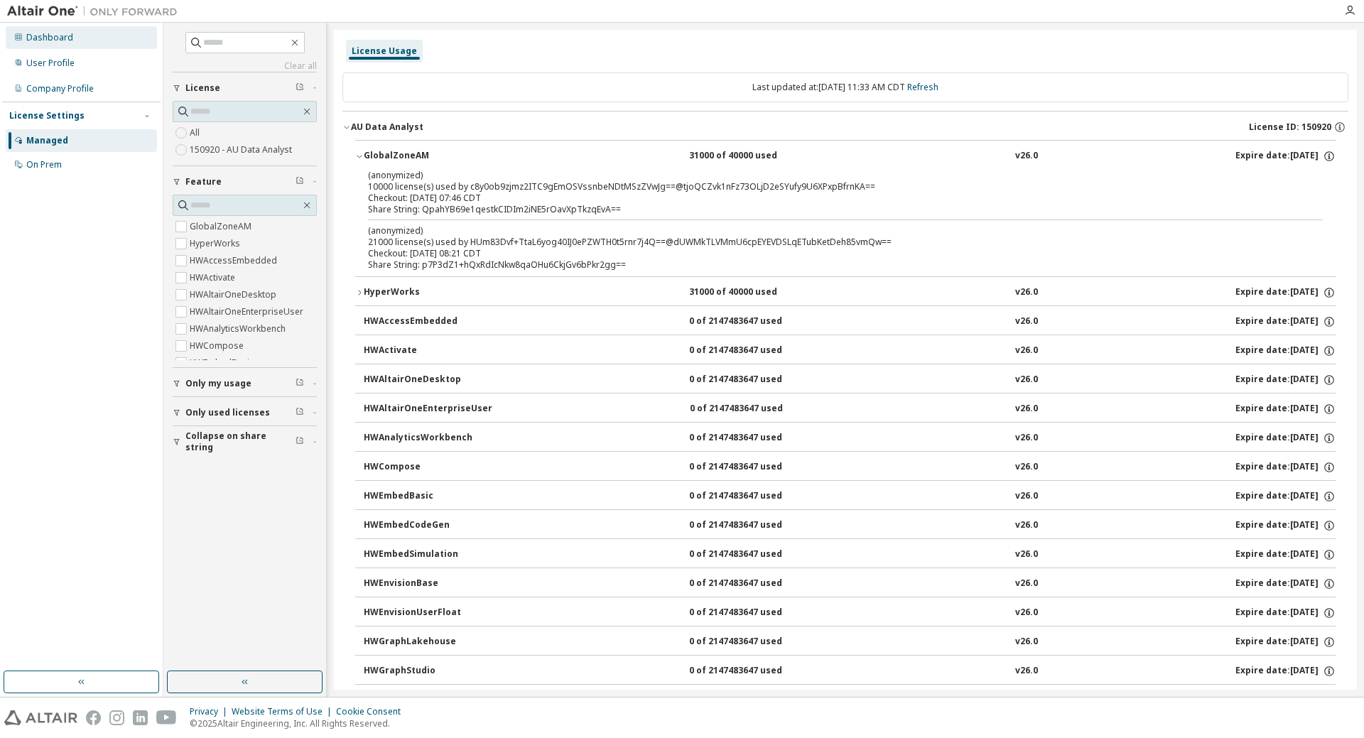
click at [48, 42] on div "Dashboard" at bounding box center [49, 37] width 47 height 11
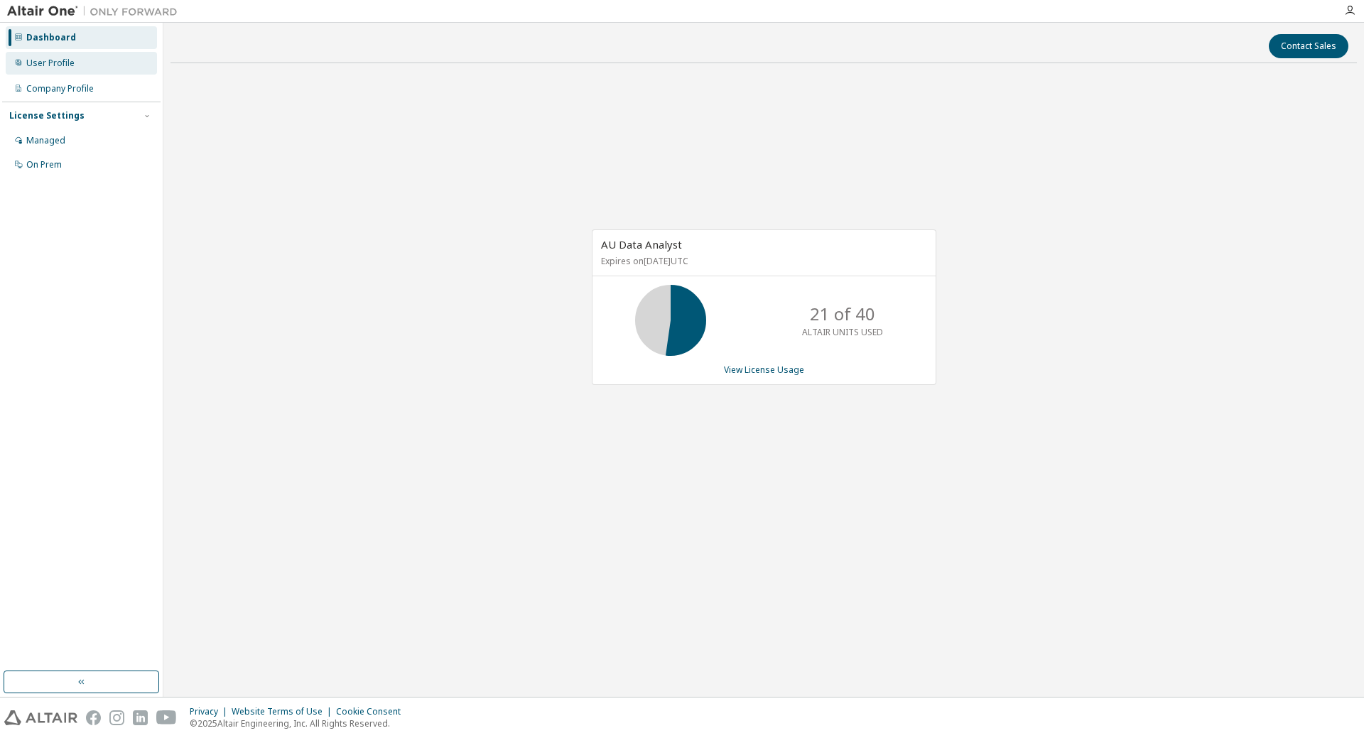
click at [67, 70] on div "User Profile" at bounding box center [81, 63] width 151 height 23
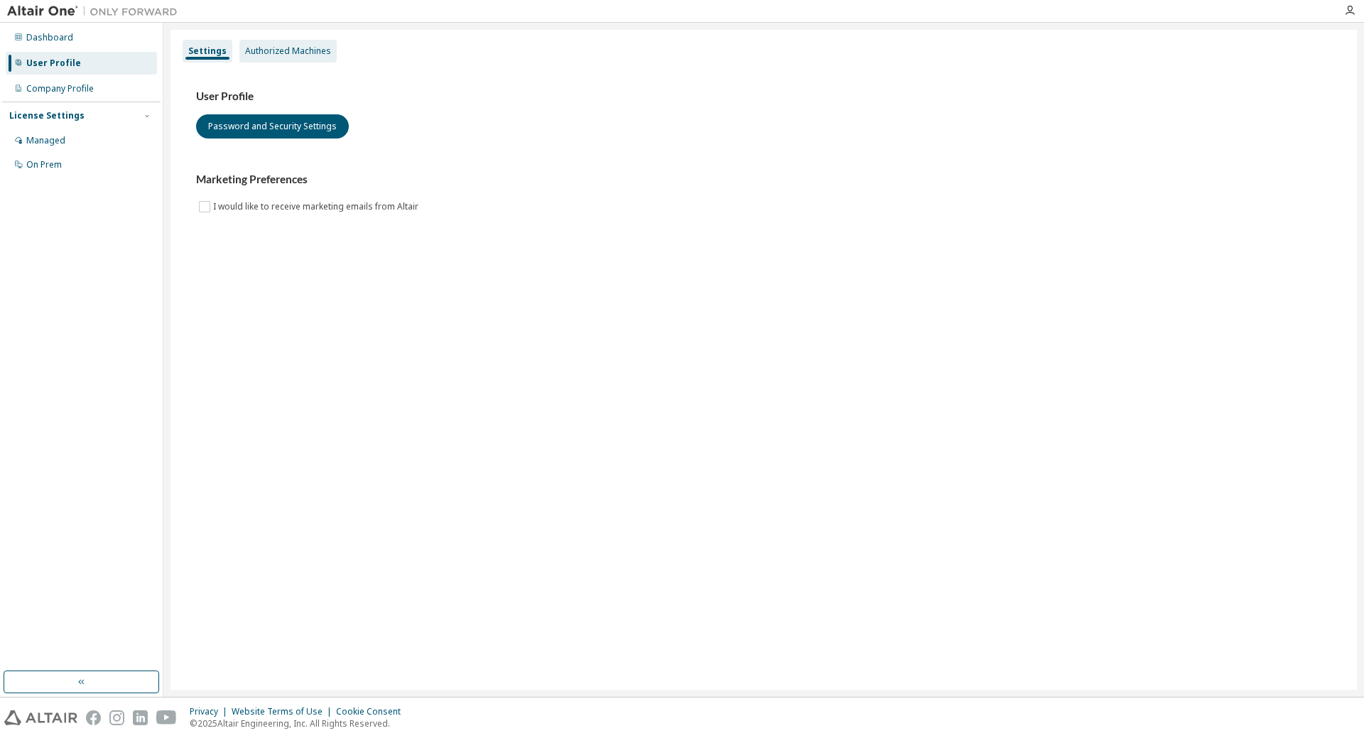
click at [269, 54] on div "Authorized Machines" at bounding box center [288, 50] width 86 height 11
